Goal: Task Accomplishment & Management: Manage account settings

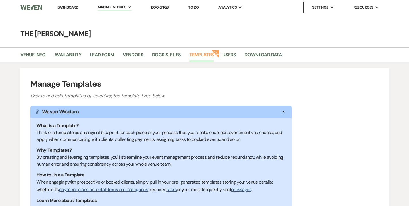
click at [71, 7] on link "Dashboard" at bounding box center [67, 7] width 21 height 5
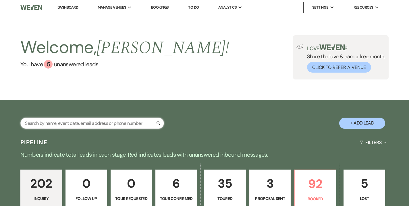
click at [72, 124] on input "text" at bounding box center [92, 123] width 144 height 11
type input "p"
click at [89, 93] on div "Welcome, [PERSON_NAME] ! You have 5 unanswered lead s . Love ? Share the love &…" at bounding box center [204, 57] width 409 height 85
click at [80, 124] on input "ka" at bounding box center [92, 123] width 144 height 11
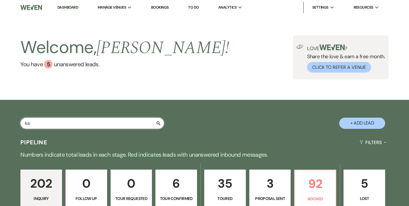
click at [80, 124] on input "ka" at bounding box center [92, 123] width 144 height 11
click at [86, 103] on div "ka Search + Add Lead" at bounding box center [204, 118] width 409 height 30
click at [117, 122] on input "ka" at bounding box center [92, 123] width 144 height 11
click at [138, 125] on input "kak" at bounding box center [92, 123] width 144 height 11
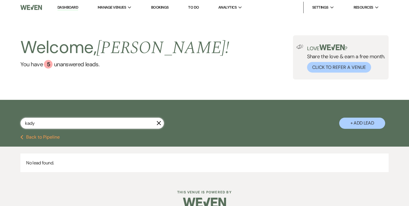
type input "kady"
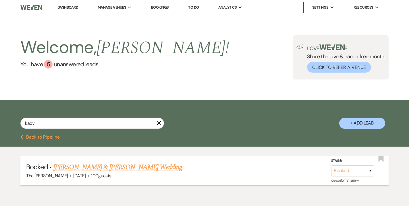
click at [138, 169] on link "[PERSON_NAME] & [PERSON_NAME] Wedding" at bounding box center [117, 167] width 129 height 10
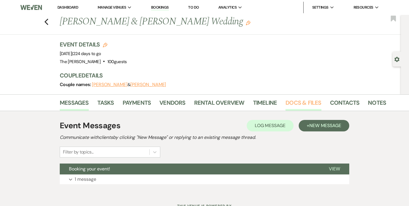
click at [297, 103] on link "Docs & Files" at bounding box center [304, 104] width 36 height 13
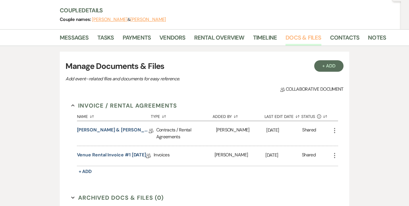
scroll to position [70, 0]
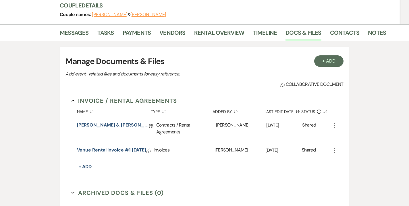
click at [129, 128] on link "[PERSON_NAME] & [PERSON_NAME] Rental Contract - The [PERSON_NAME] Venue" at bounding box center [113, 126] width 72 height 9
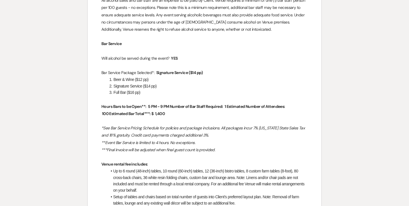
scroll to position [702, 0]
